Goal: Task Accomplishment & Management: Manage account settings

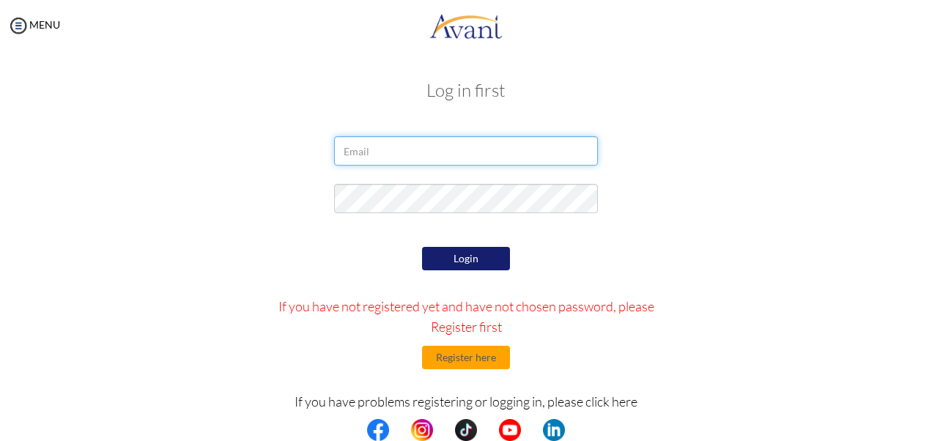
type input "[EMAIL_ADDRESS][DOMAIN_NAME]"
drag, startPoint x: 480, startPoint y: 152, endPoint x: 329, endPoint y: 151, distance: 150.9
click at [334, 151] on input "[EMAIL_ADDRESS][DOMAIN_NAME]" at bounding box center [466, 150] width 264 height 29
paste input "[EMAIL_ADDRESS][DOMAIN_NAME]"
type input "[EMAIL_ADDRESS][DOMAIN_NAME]"
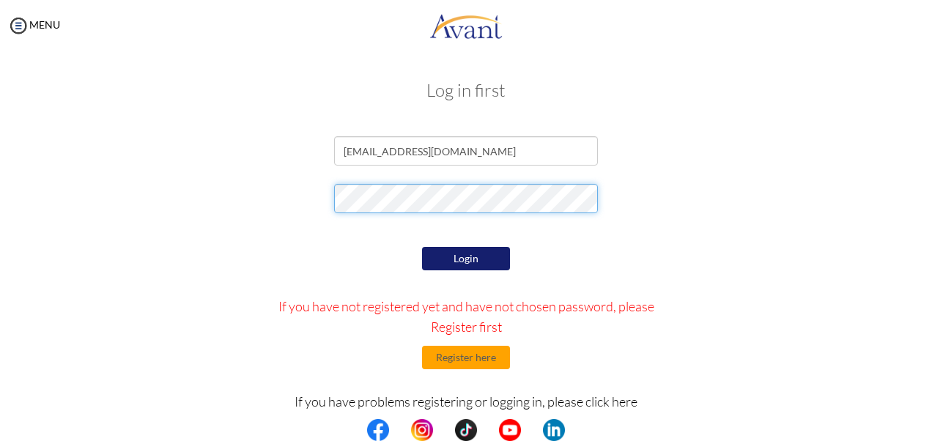
click at [313, 203] on div at bounding box center [465, 202] width 857 height 37
click at [308, 276] on div "Login If you have not registered yet and have not chosen password, please Regis…" at bounding box center [466, 380] width 429 height 275
click at [488, 256] on button "Login" at bounding box center [466, 258] width 88 height 23
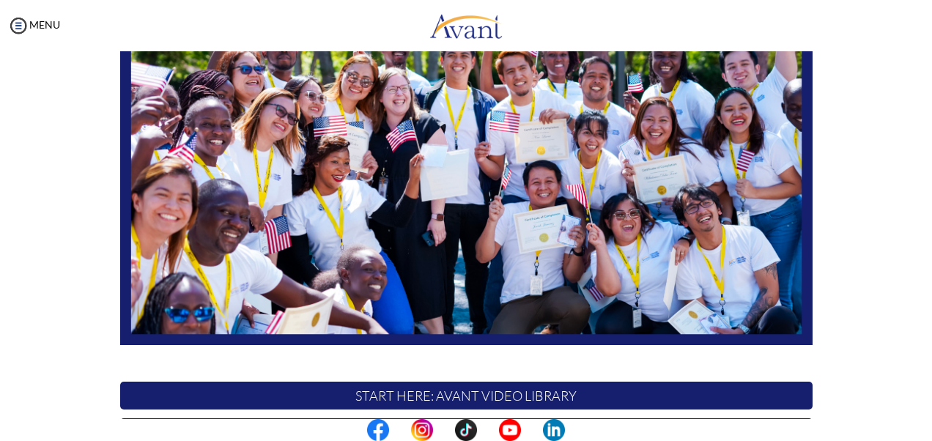
scroll to position [176, 0]
